Goal: Find specific page/section: Find specific page/section

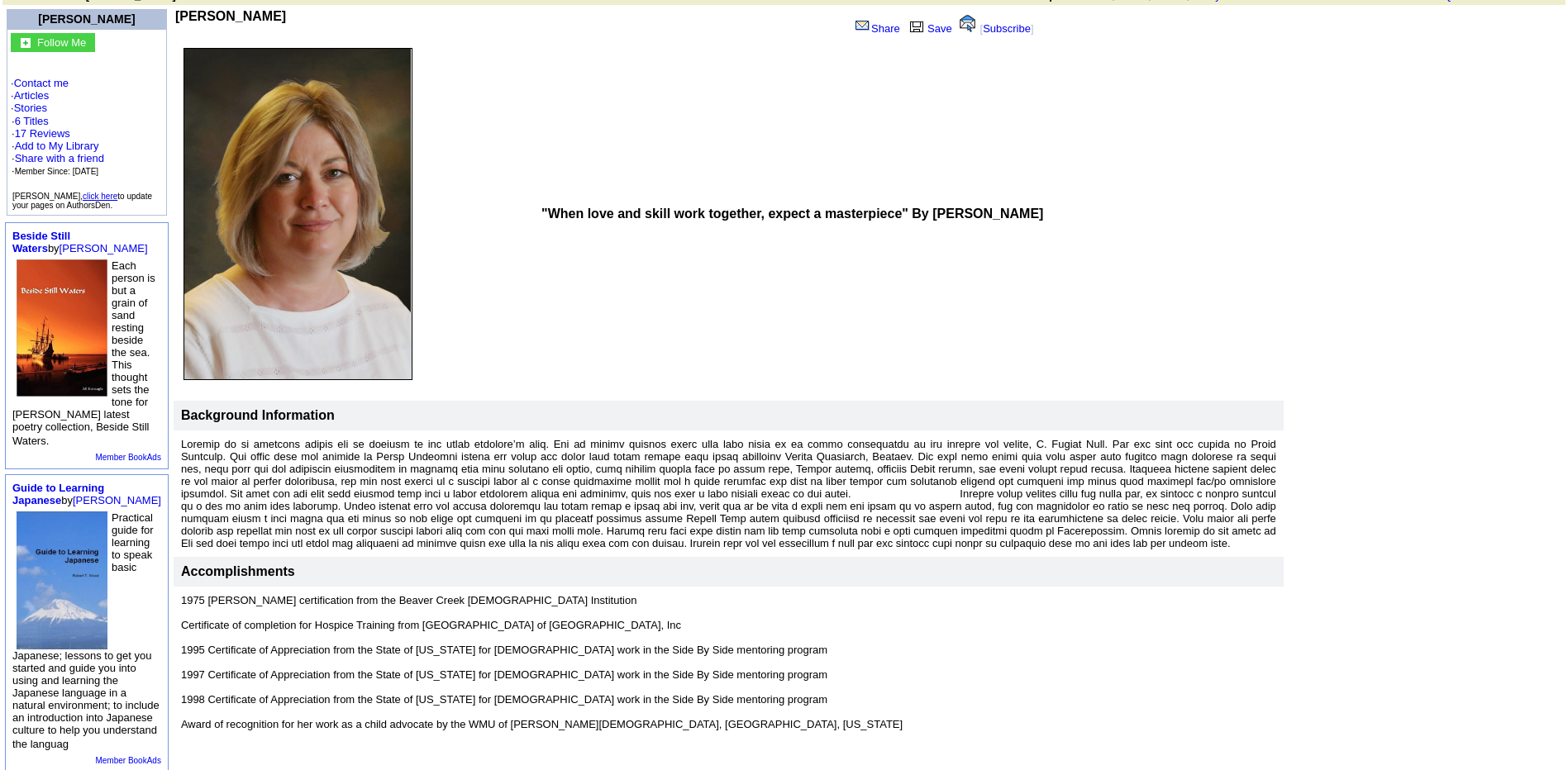
scroll to position [82, 0]
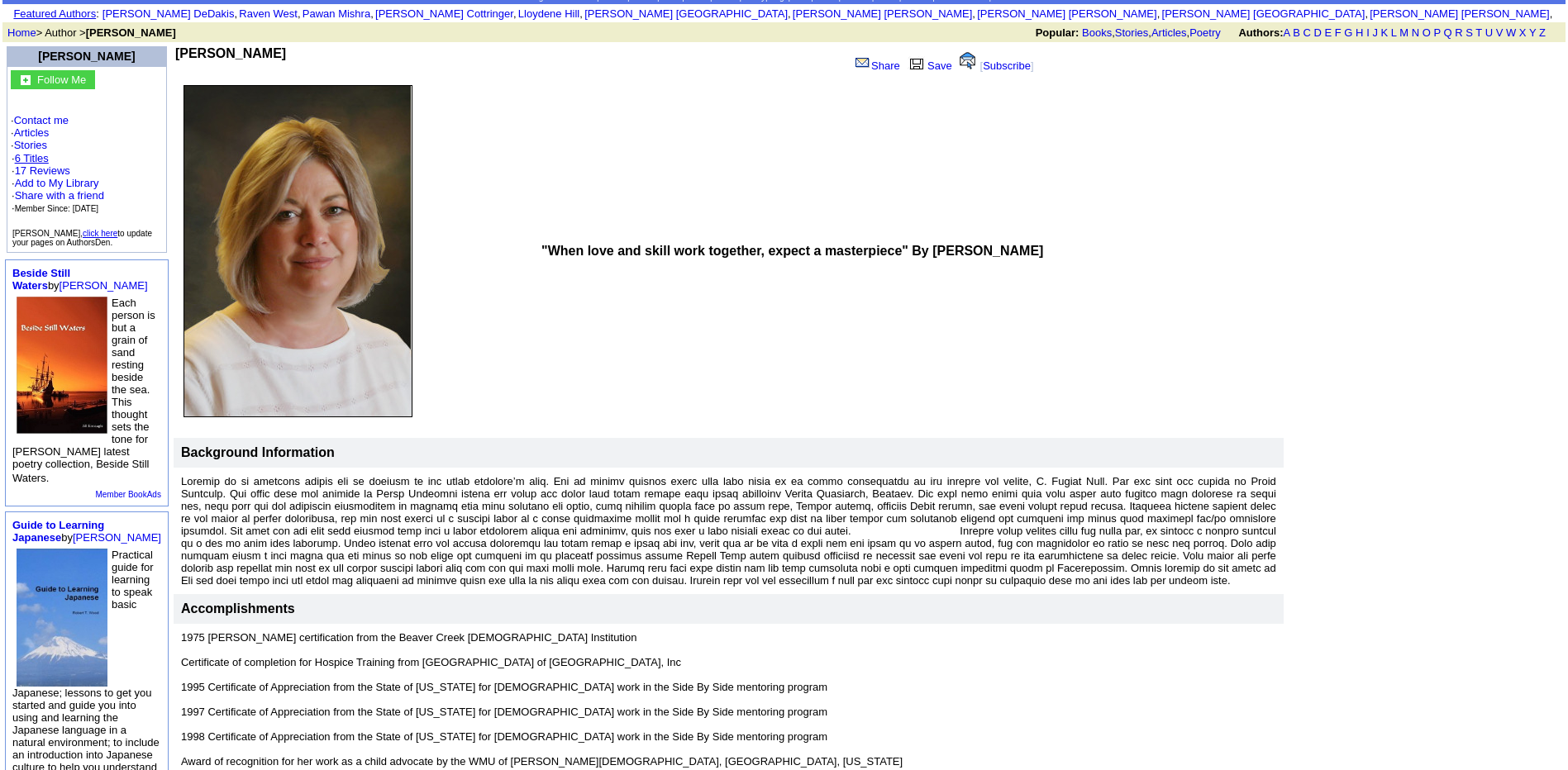
click at [22, 160] on link "6 Titles" at bounding box center [32, 158] width 34 height 12
